Goal: Task Accomplishment & Management: Manage account settings

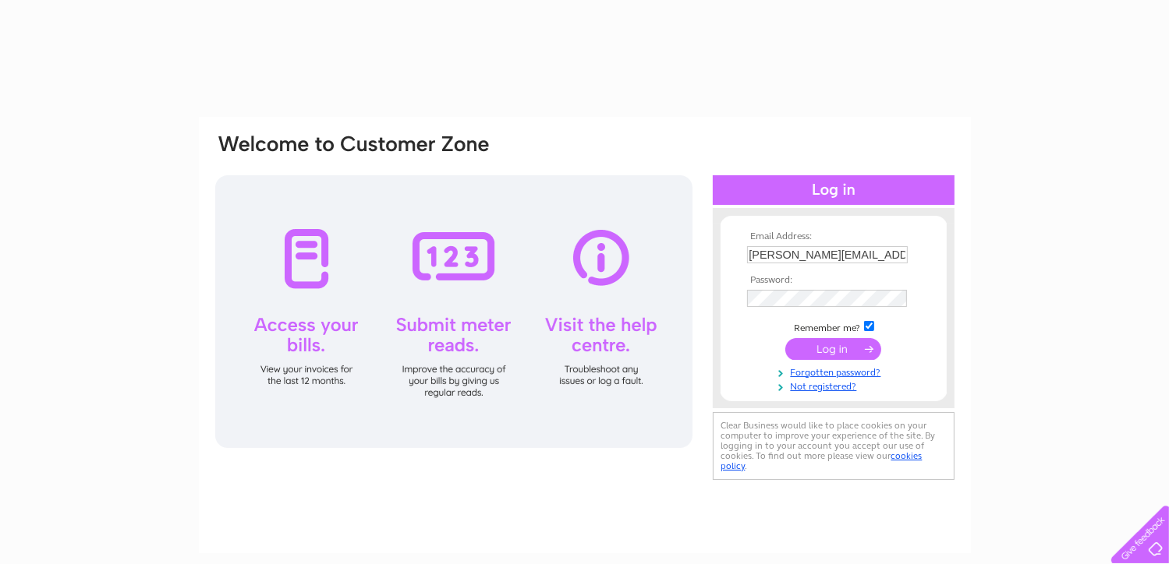
click at [839, 353] on input "submit" at bounding box center [833, 349] width 96 height 22
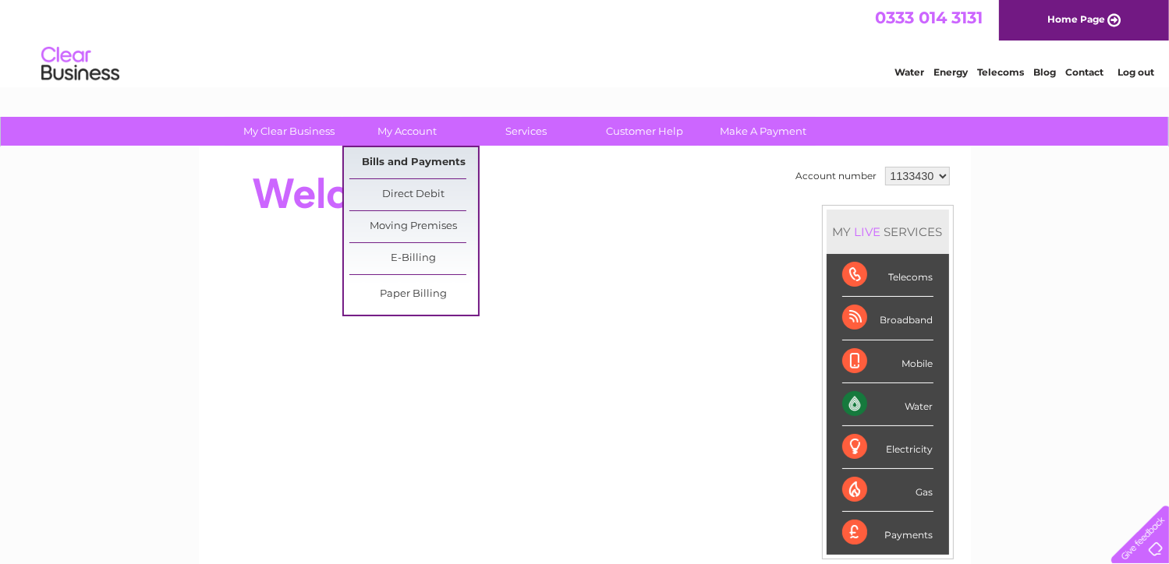
click at [402, 161] on link "Bills and Payments" at bounding box center [413, 162] width 129 height 31
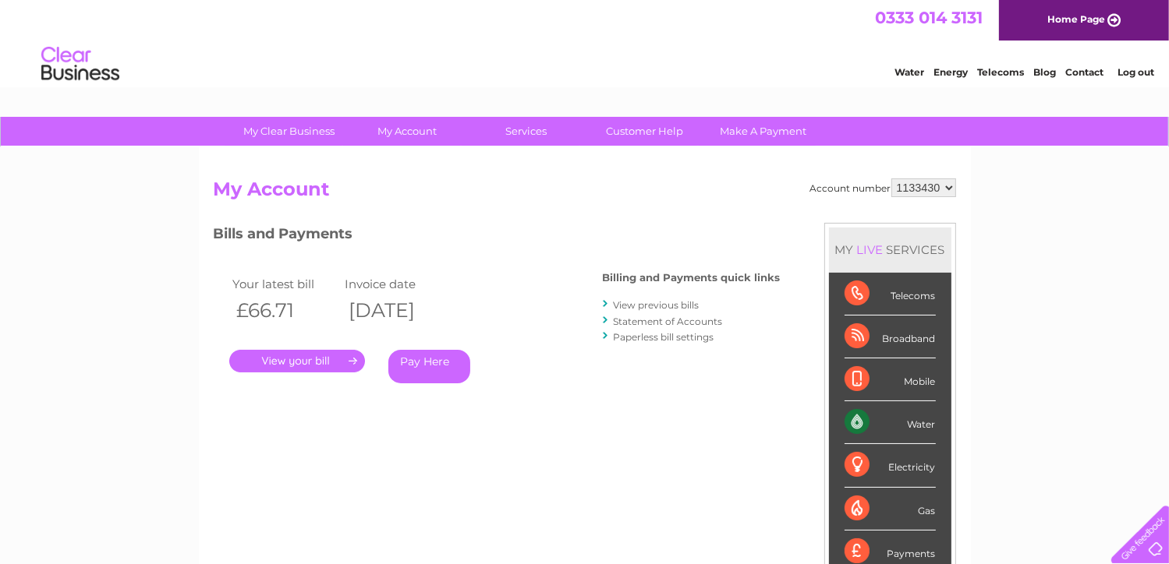
click at [310, 363] on link "." at bounding box center [297, 361] width 136 height 23
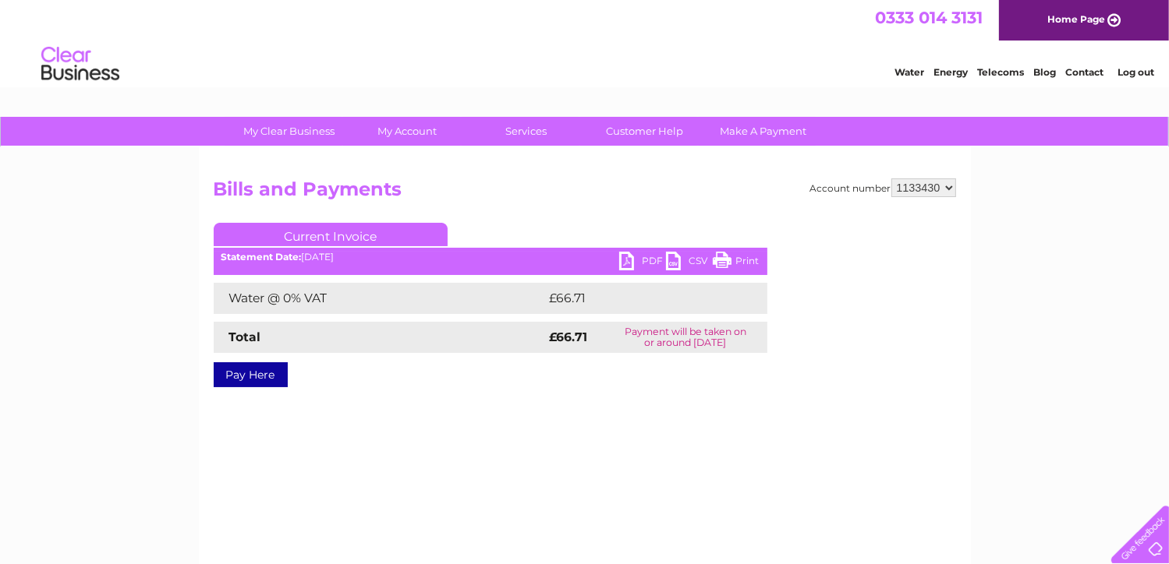
click at [636, 258] on link "PDF" at bounding box center [642, 263] width 47 height 23
click at [1129, 74] on link "Log out" at bounding box center [1135, 72] width 37 height 12
